Goal: Obtain resource: Download file/media

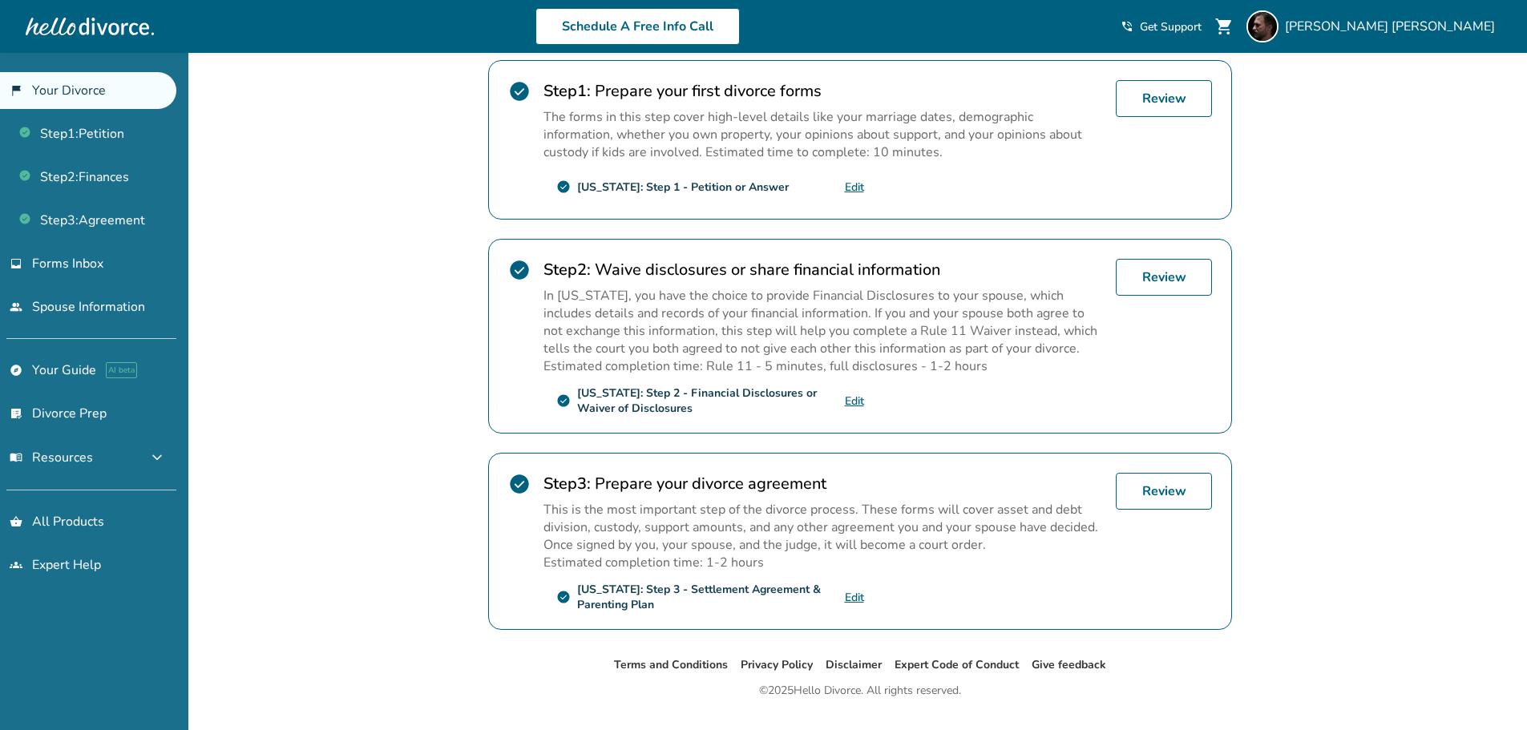
scroll to position [358, 0]
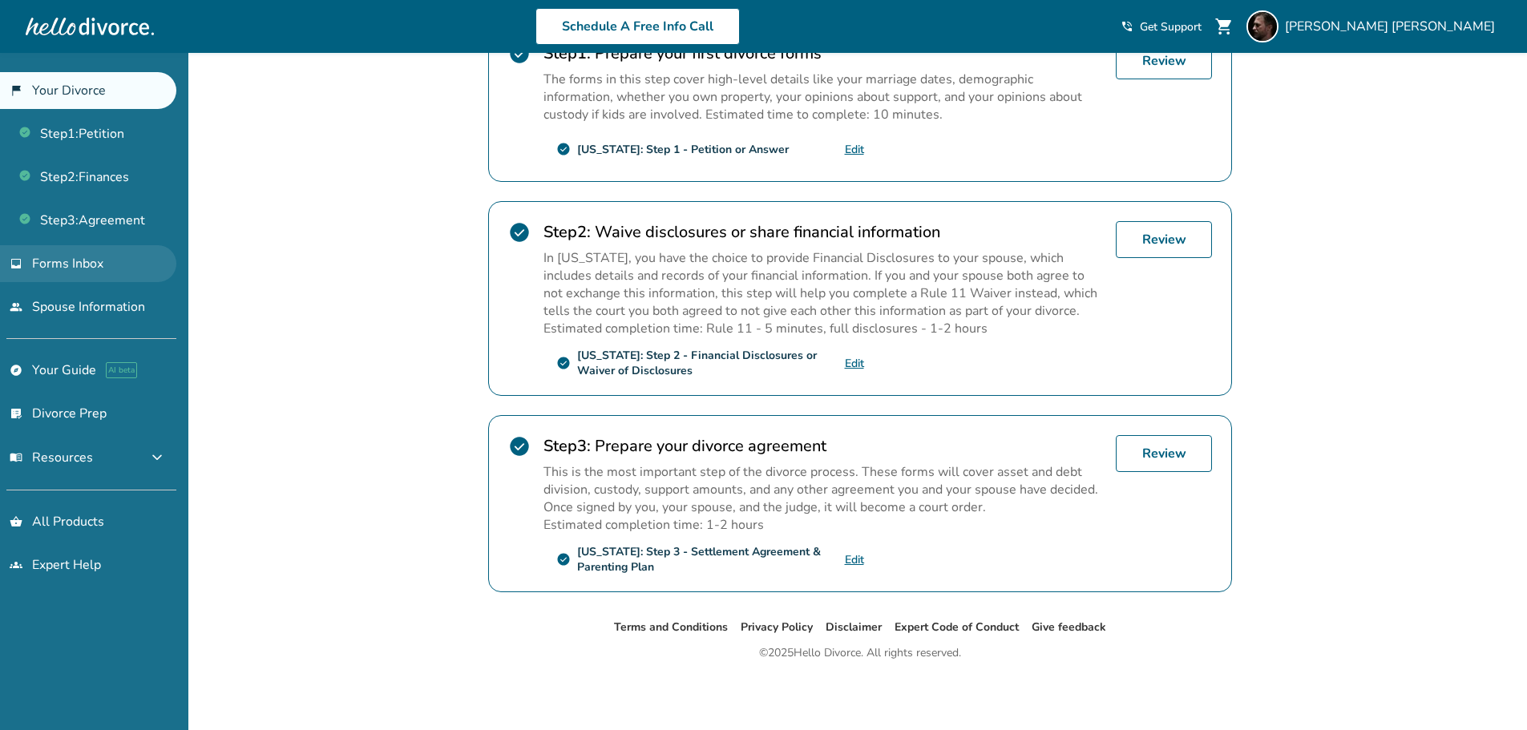
click at [51, 262] on span "Forms Inbox" at bounding box center [67, 264] width 71 height 18
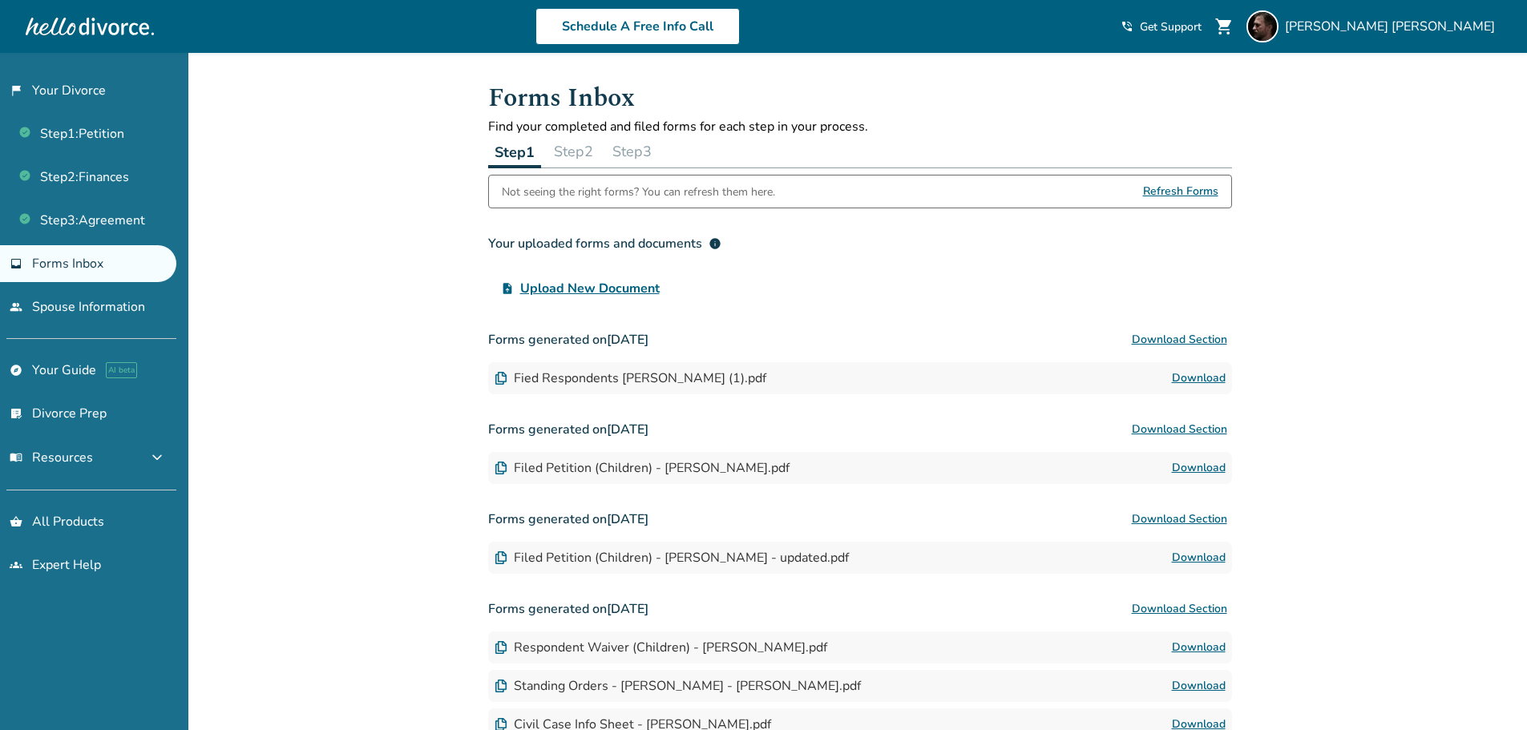
click at [637, 154] on button "Step 3" at bounding box center [632, 152] width 52 height 32
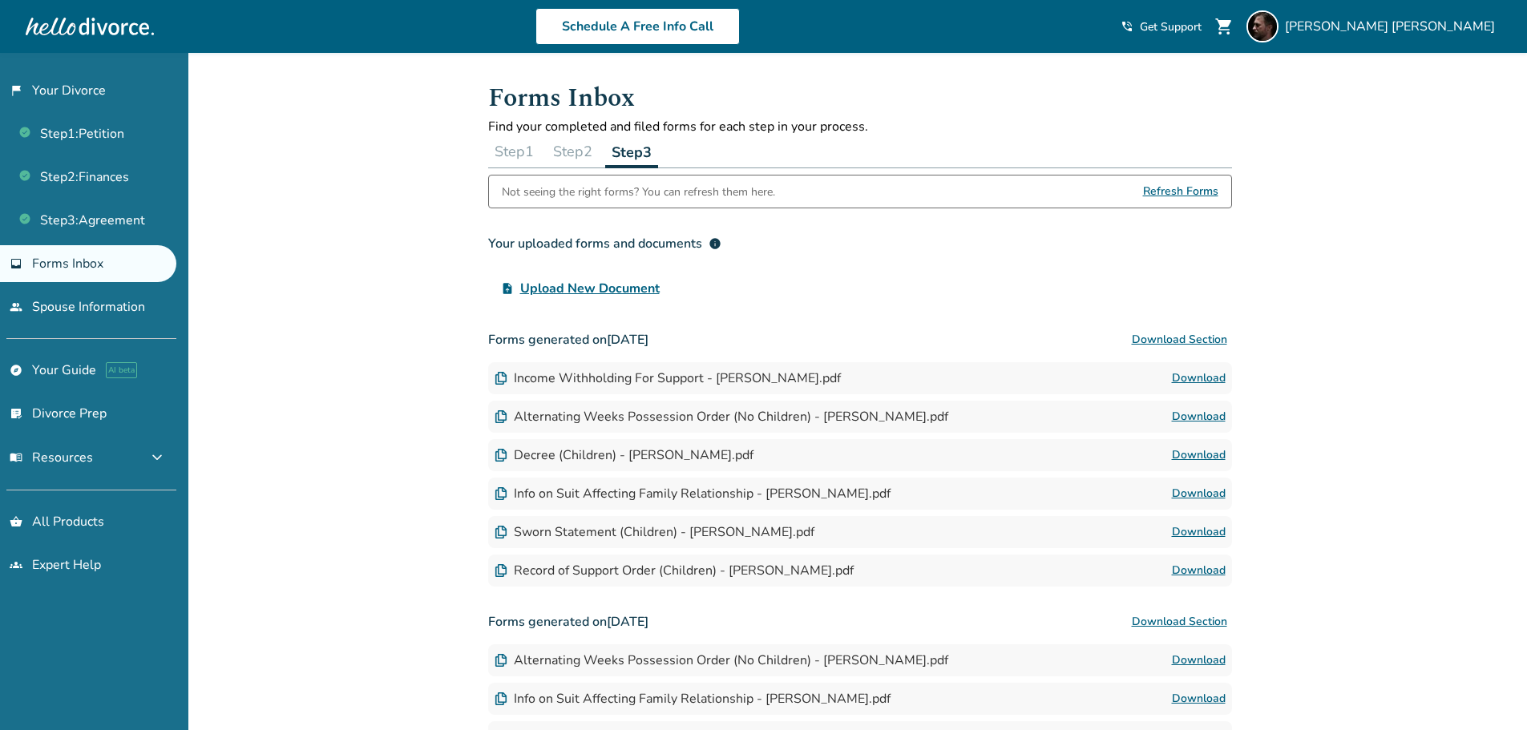
click at [528, 459] on div "Decree (Children) - [PERSON_NAME].pdf" at bounding box center [624, 456] width 259 height 18
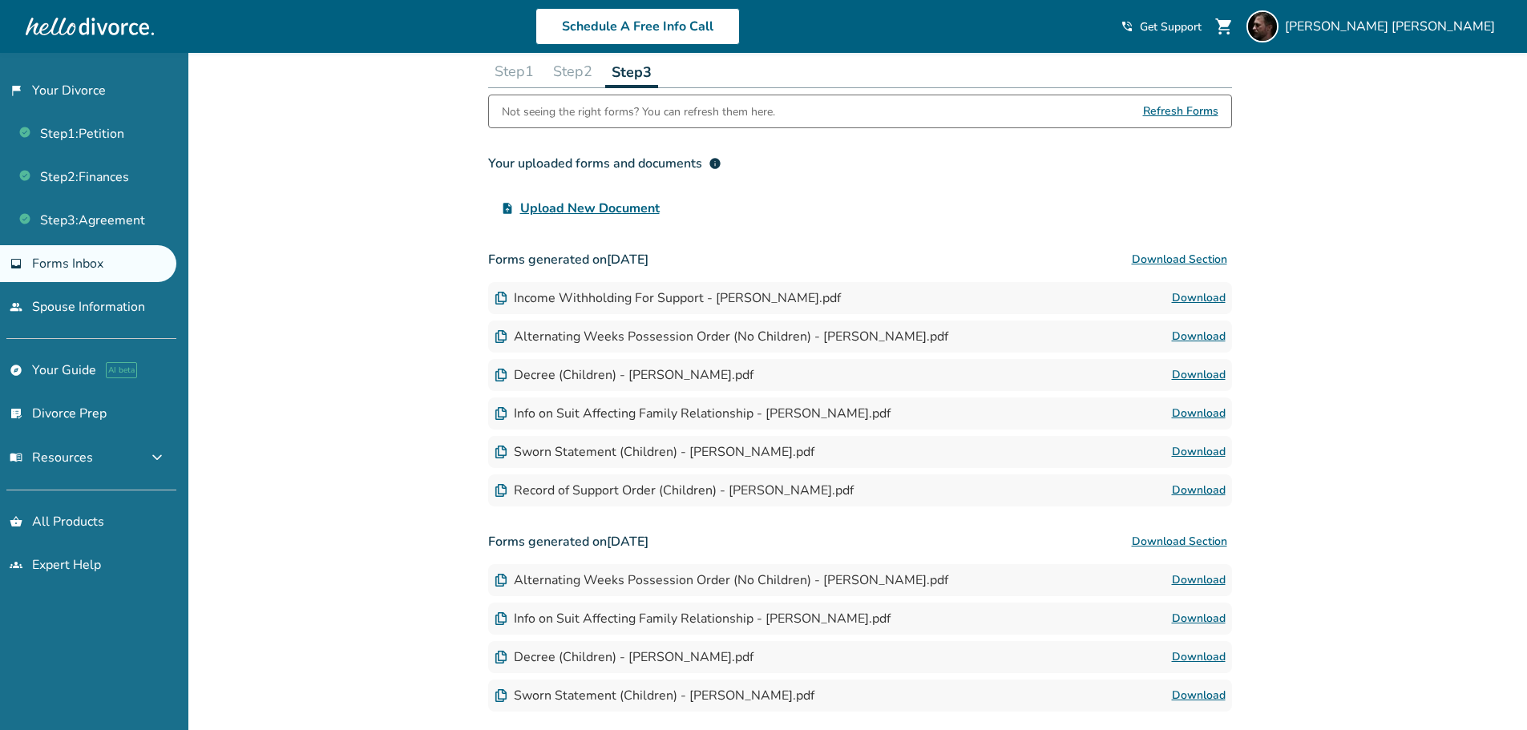
click at [1188, 487] on link "Download" at bounding box center [1199, 490] width 54 height 19
click at [1190, 377] on link "Download" at bounding box center [1199, 375] width 54 height 19
